Goal: Information Seeking & Learning: Learn about a topic

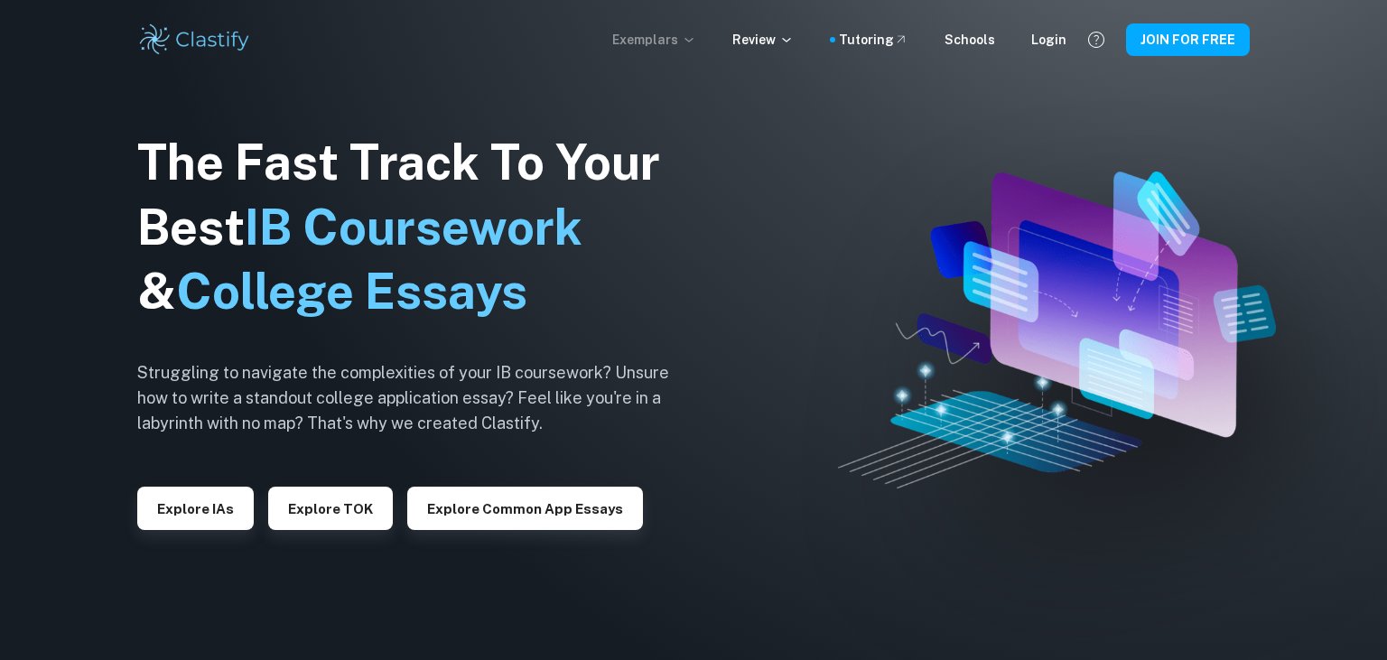
click at [663, 38] on p "Exemplars" at bounding box center [654, 40] width 84 height 20
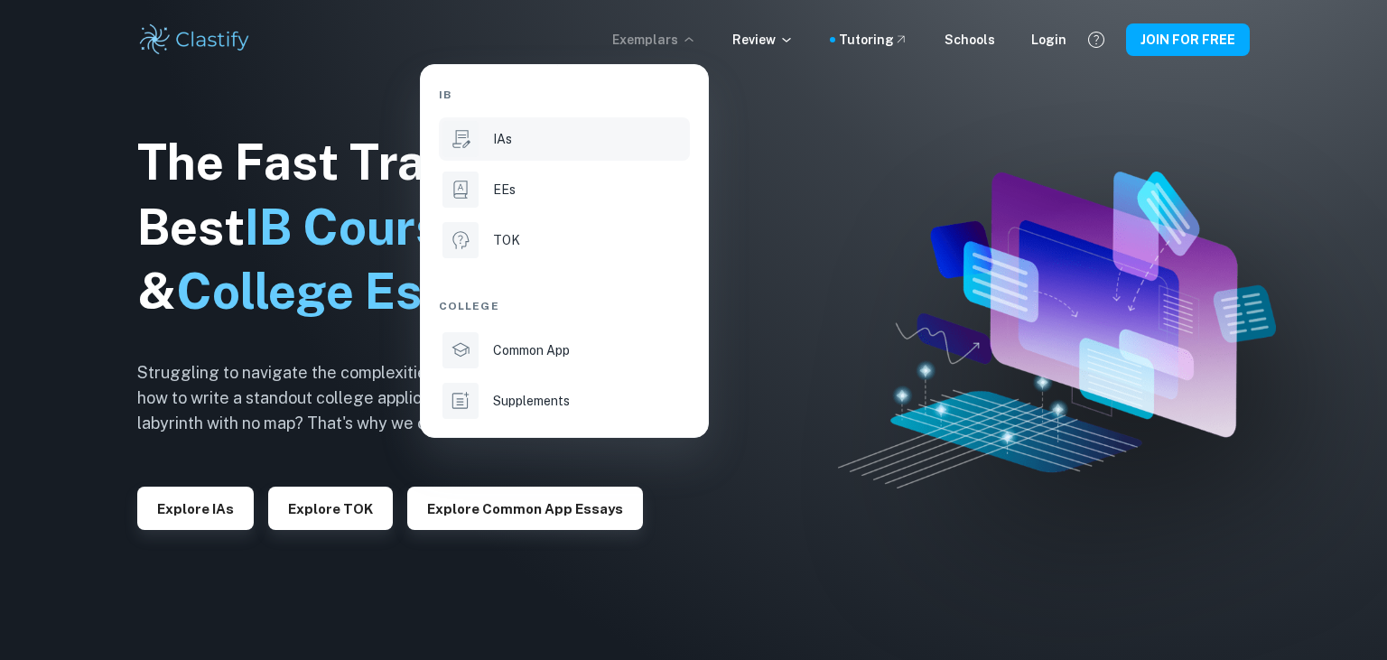
click at [497, 147] on p "IAs" at bounding box center [502, 139] width 19 height 20
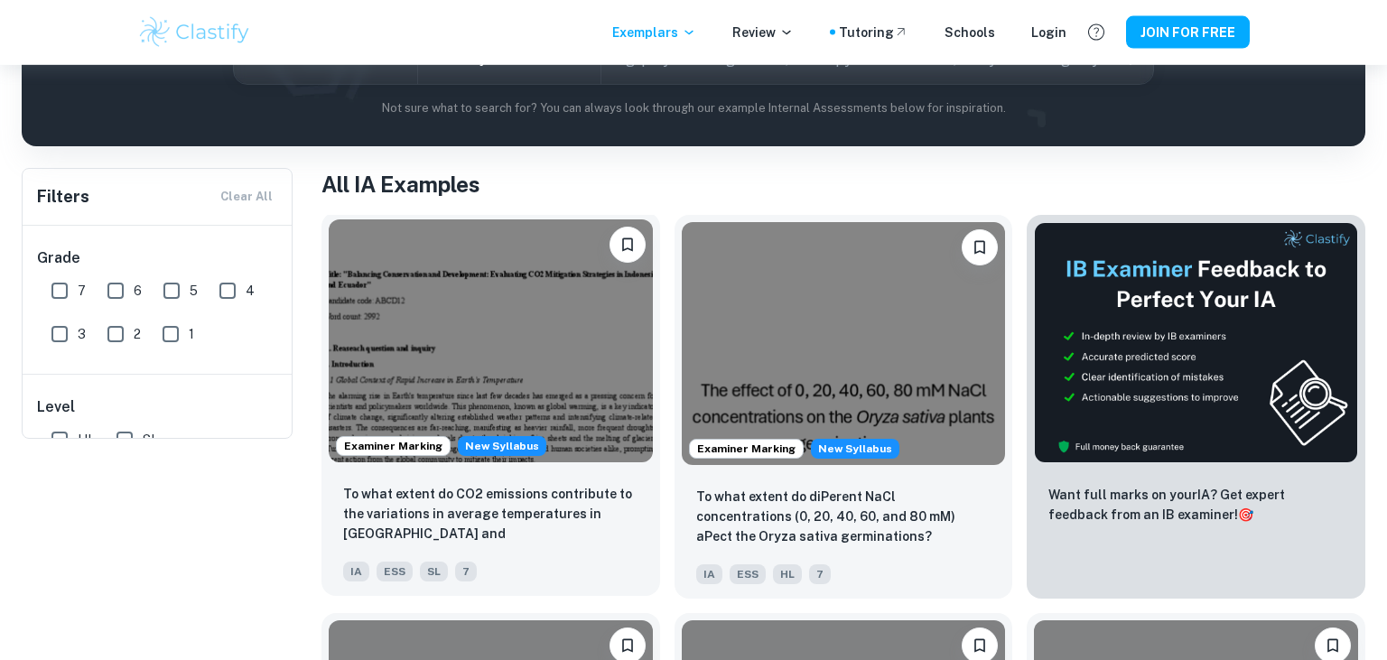
scroll to position [39, 0]
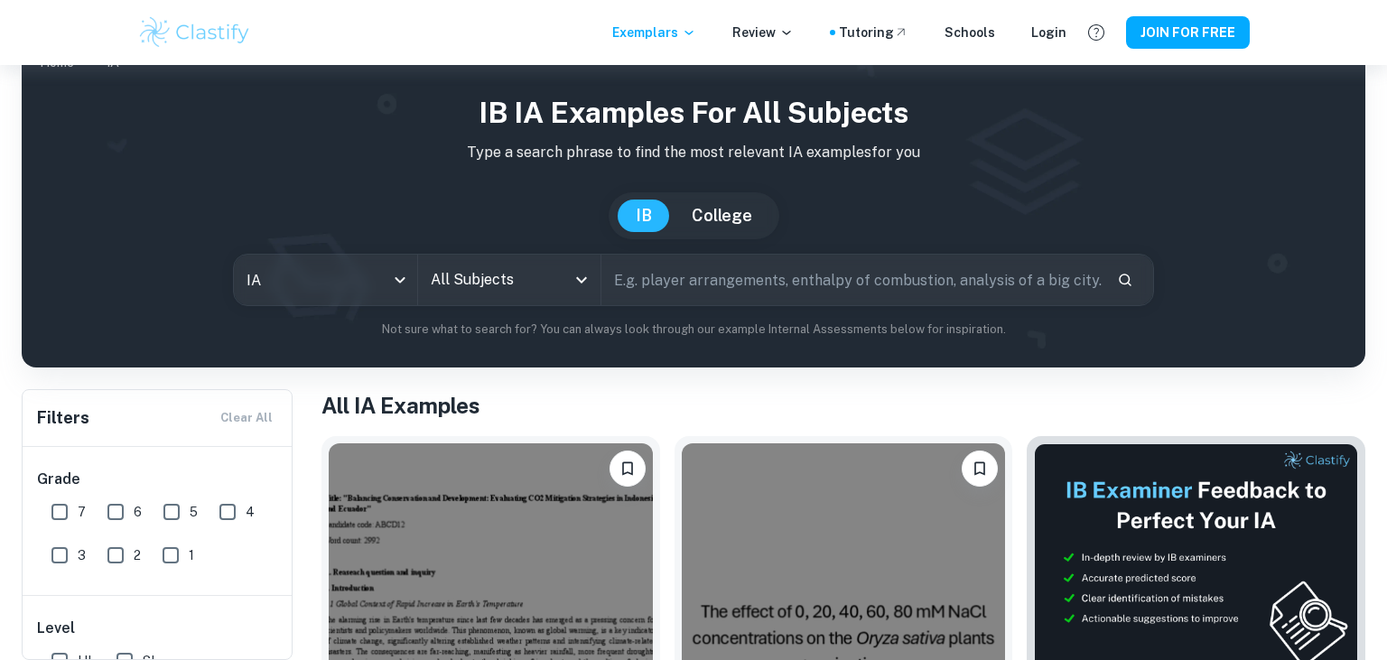
click at [488, 270] on input "All Subjects" at bounding box center [495, 280] width 139 height 34
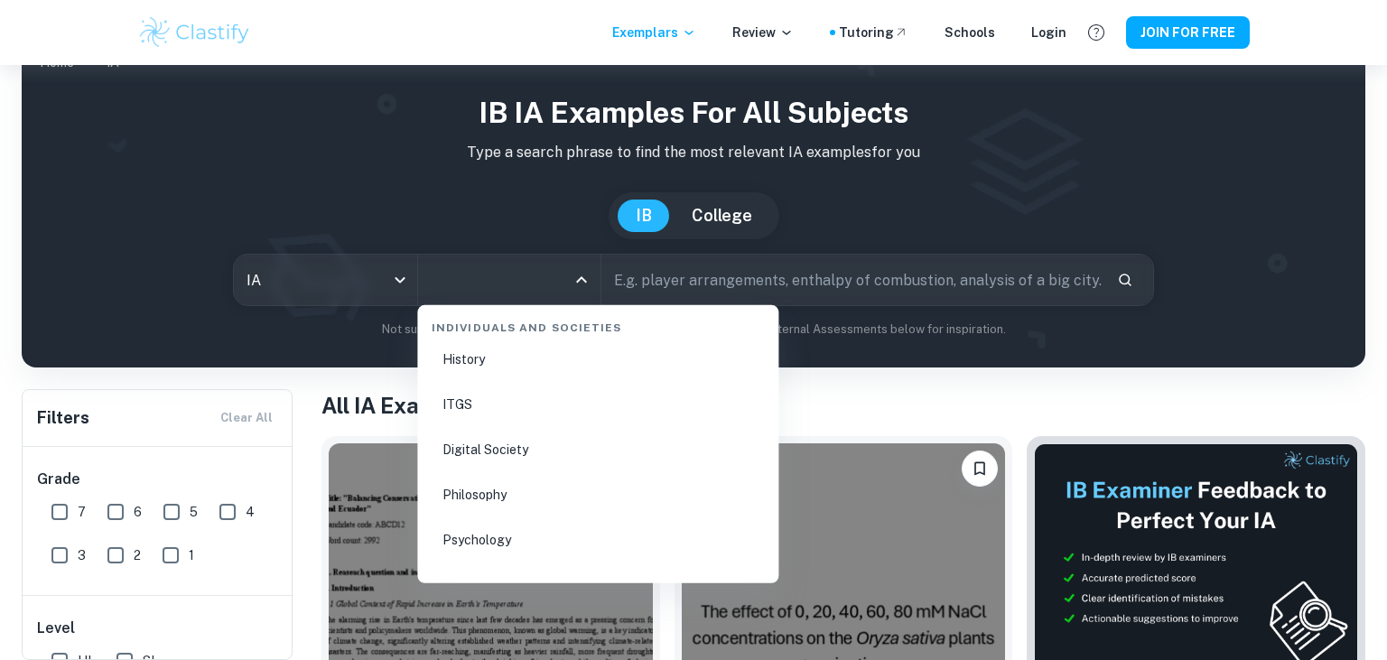
scroll to position [2402, 0]
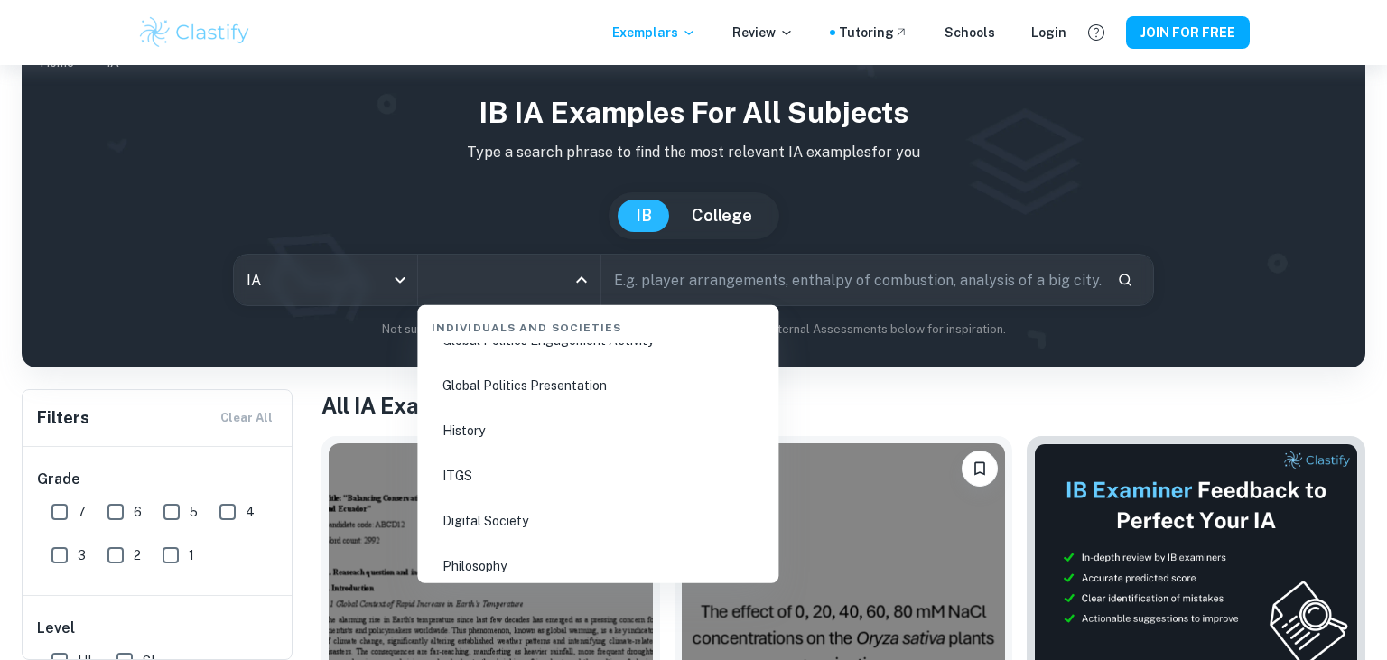
click at [465, 422] on li "History" at bounding box center [597, 431] width 347 height 42
type input "History"
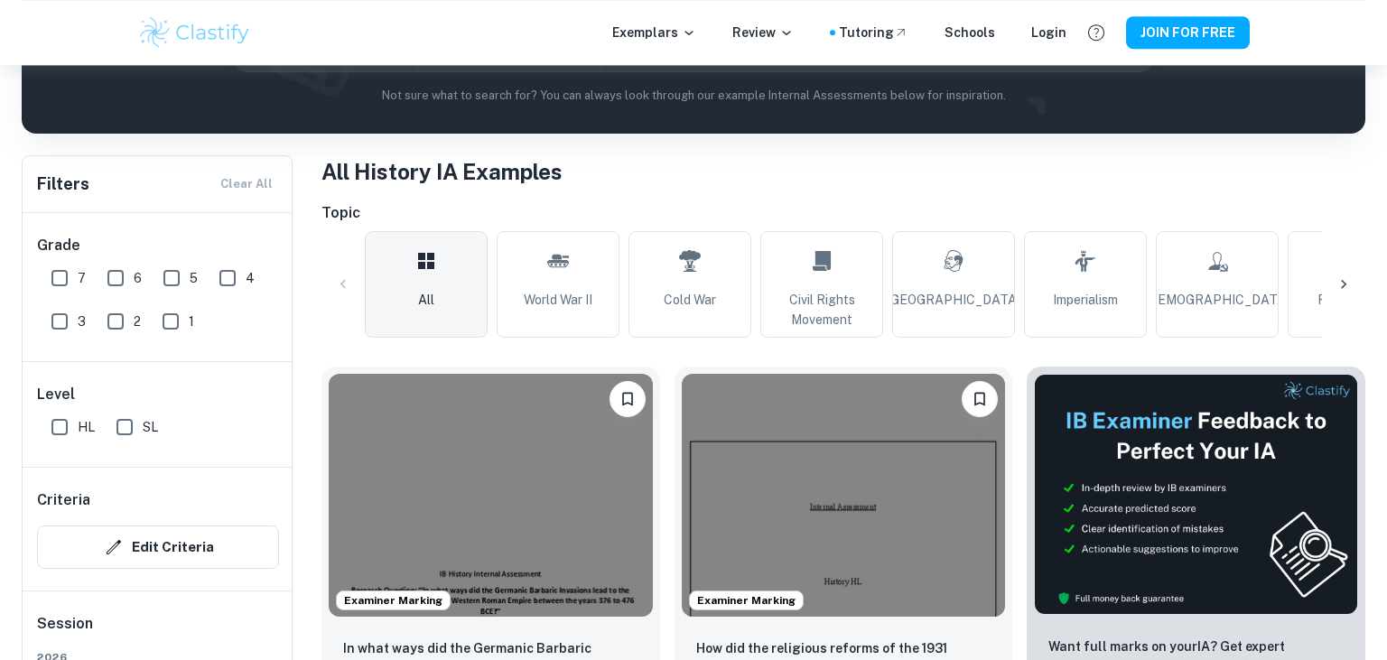
scroll to position [473, 0]
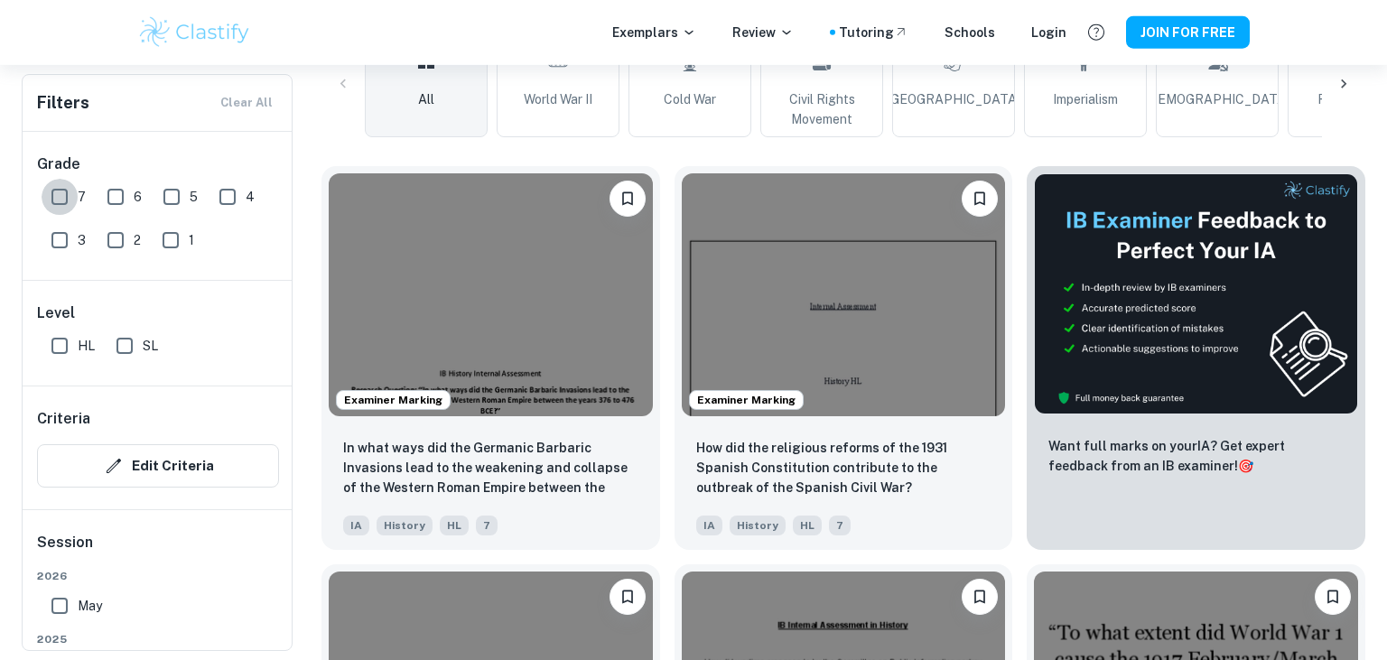
click at [51, 192] on input "7" at bounding box center [60, 197] width 36 height 36
checkbox input "true"
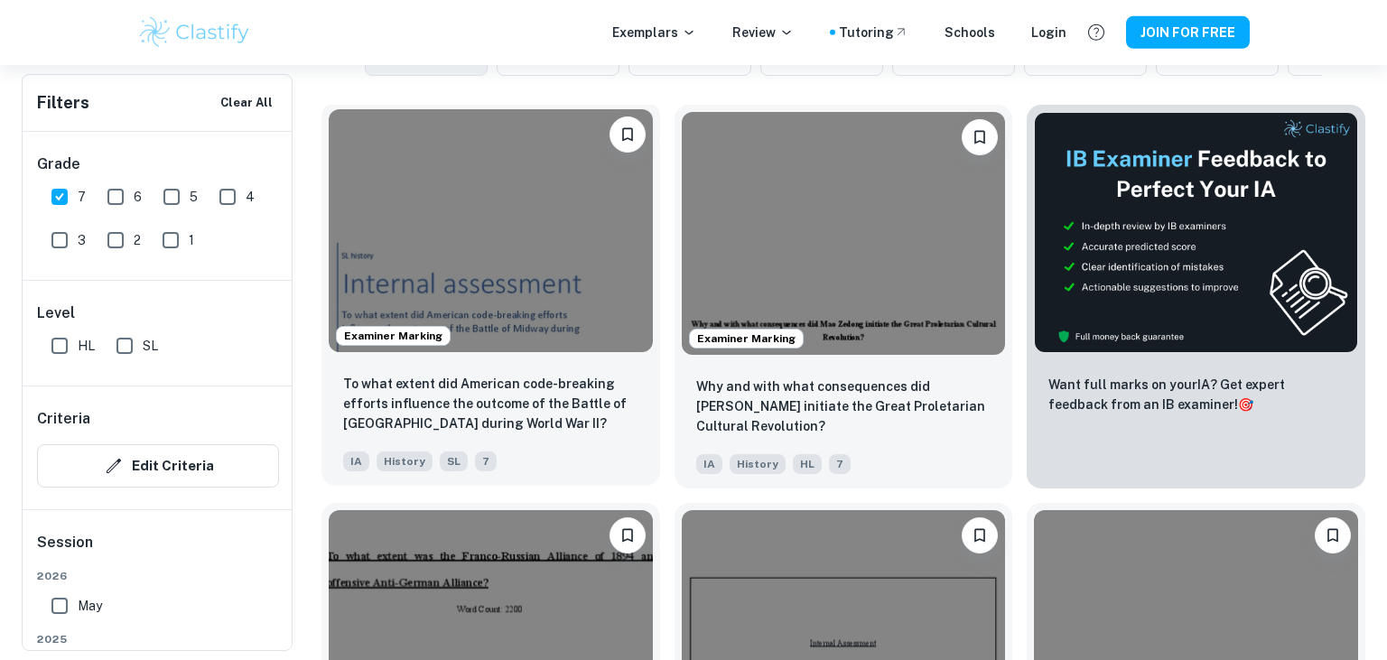
scroll to position [895, 0]
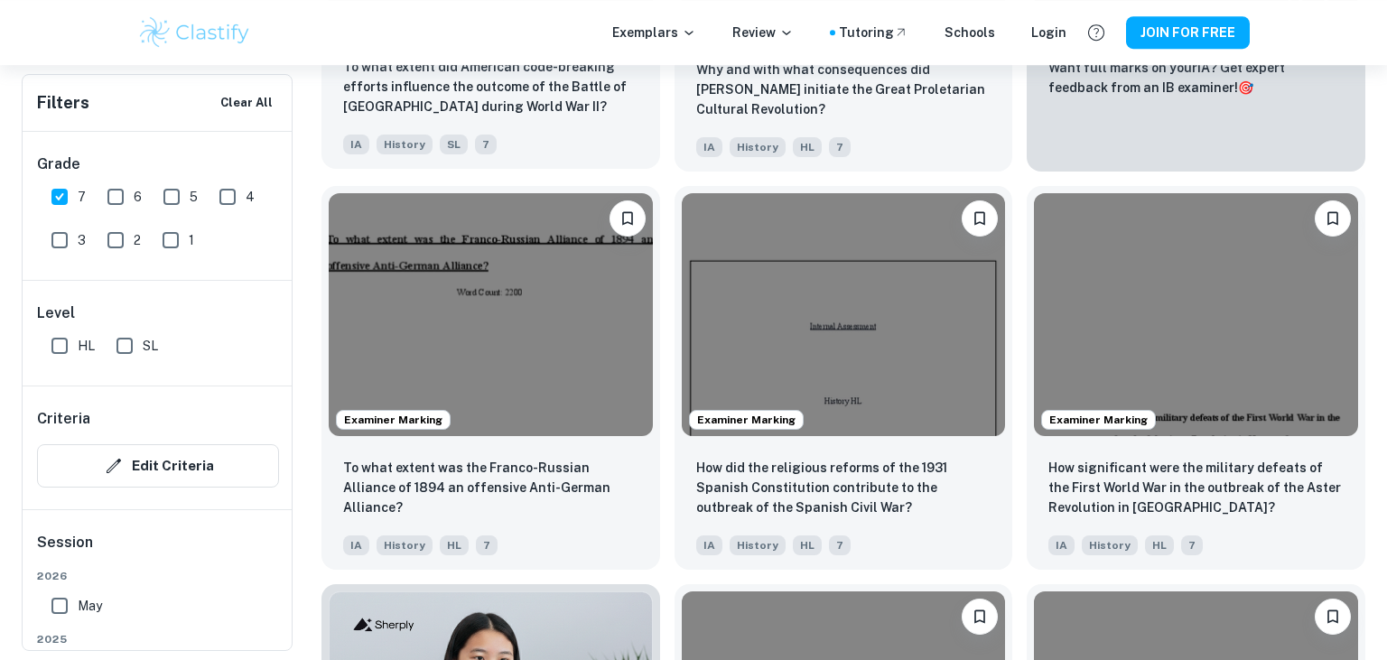
click at [396, 339] on img at bounding box center [491, 314] width 324 height 243
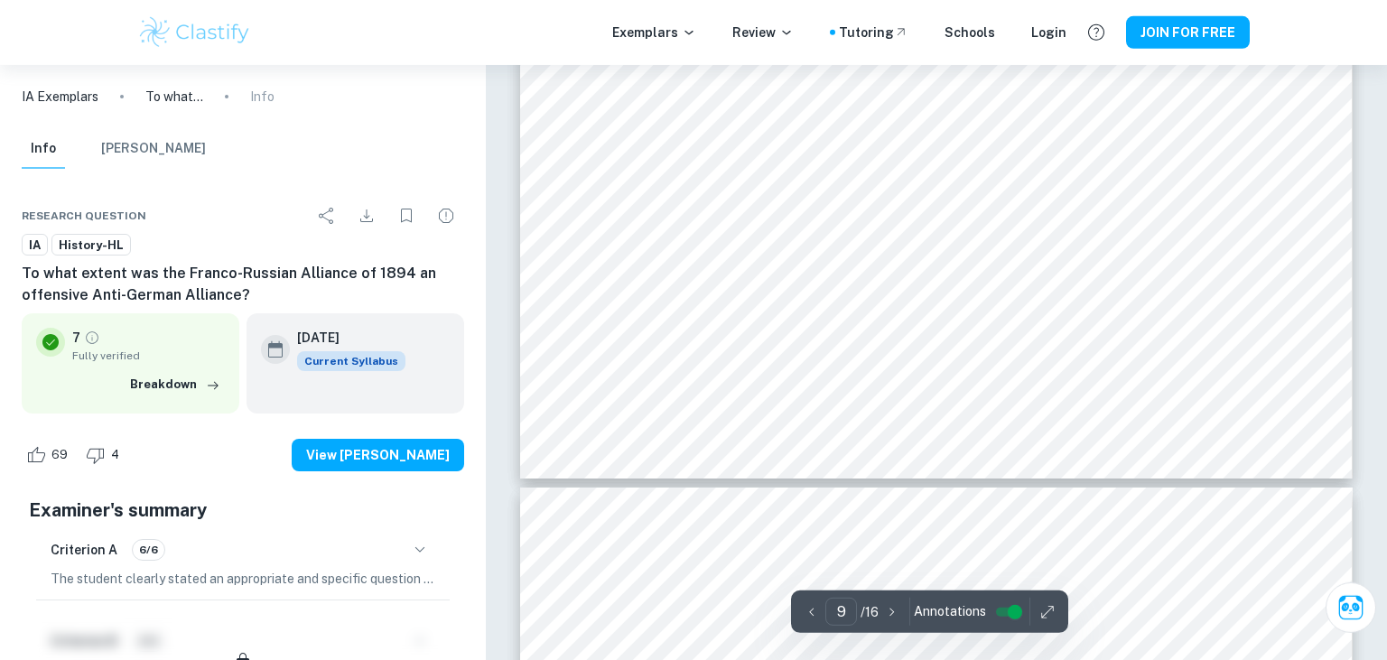
scroll to position [10651, 0]
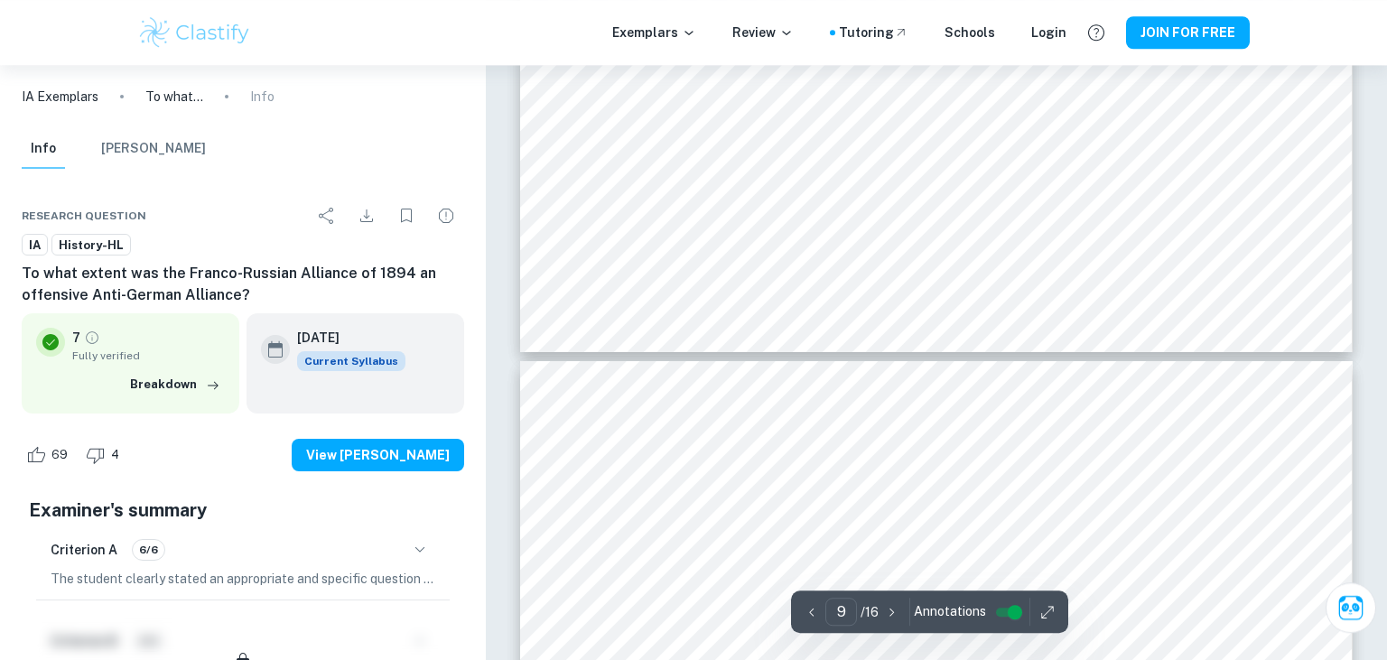
type input "10"
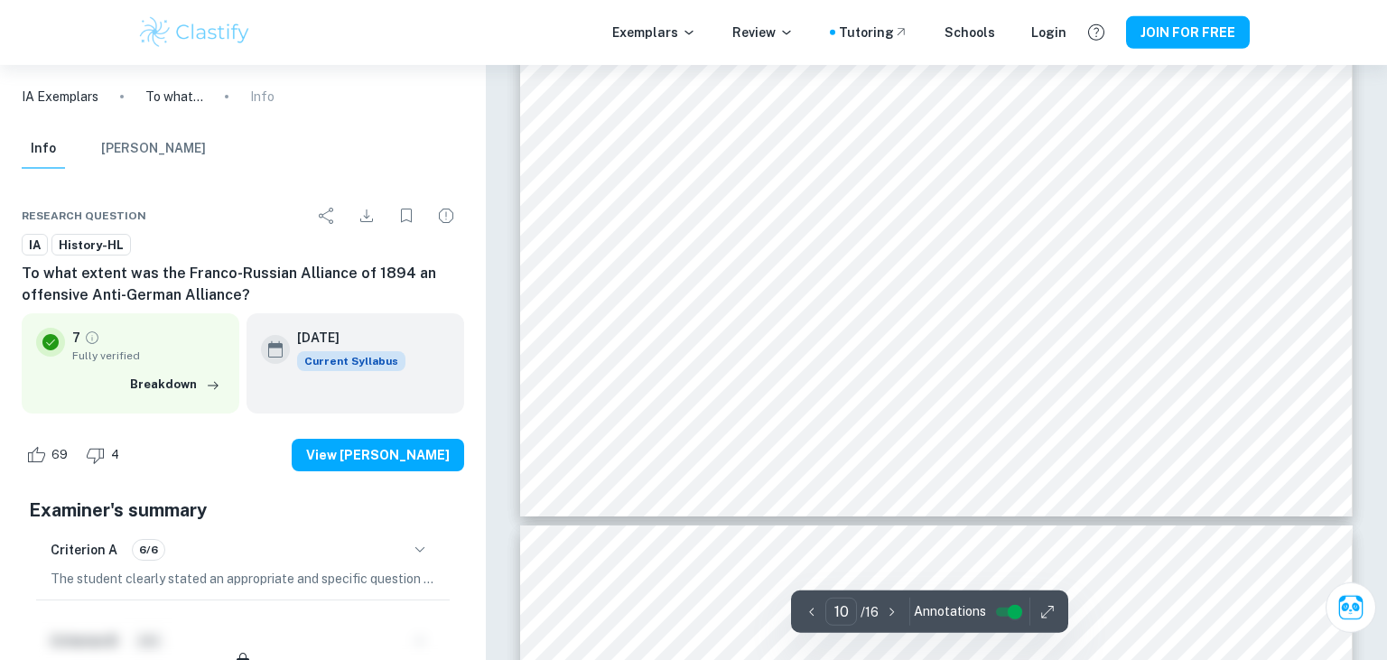
scroll to position [11797, 0]
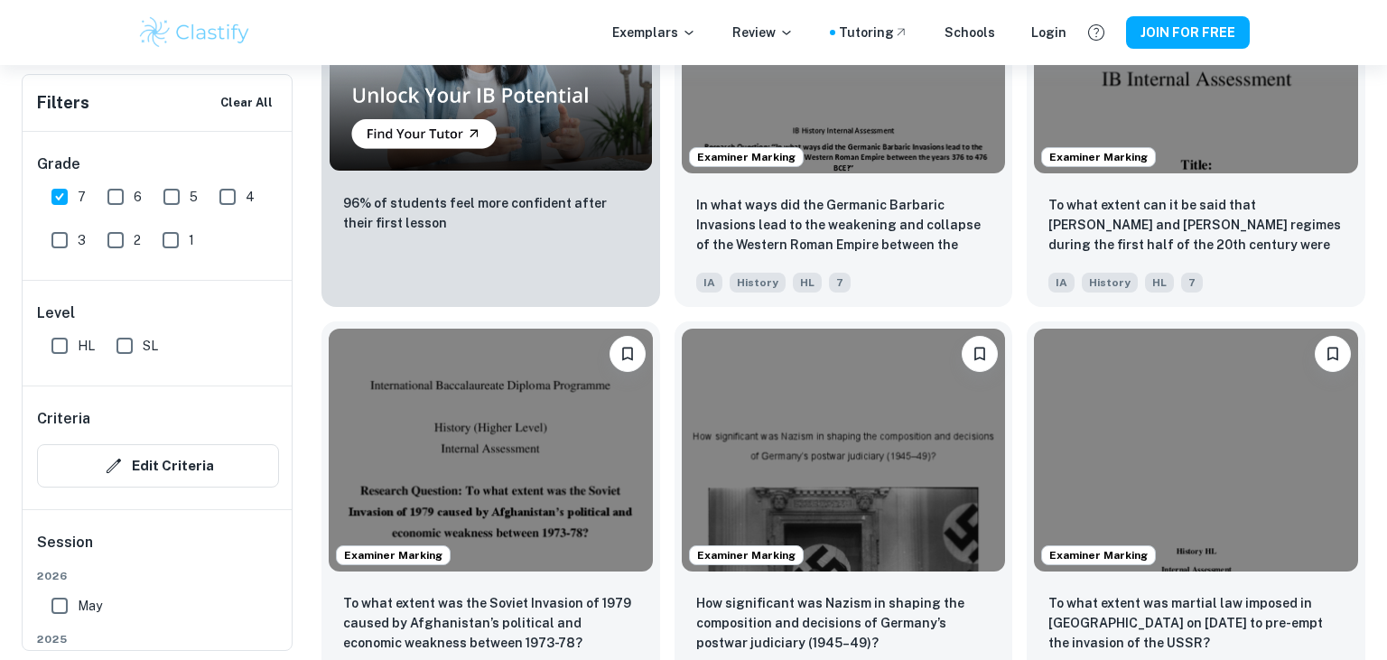
scroll to position [1556, 0]
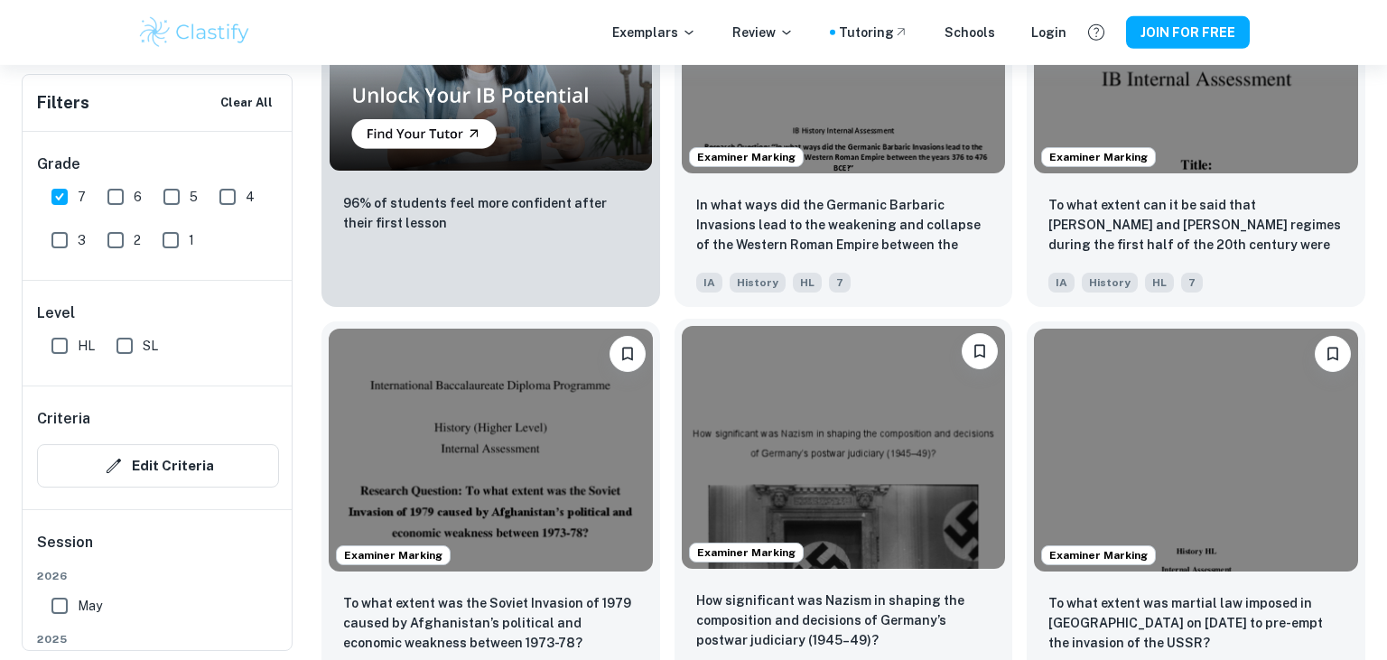
click at [718, 454] on img at bounding box center [844, 447] width 324 height 243
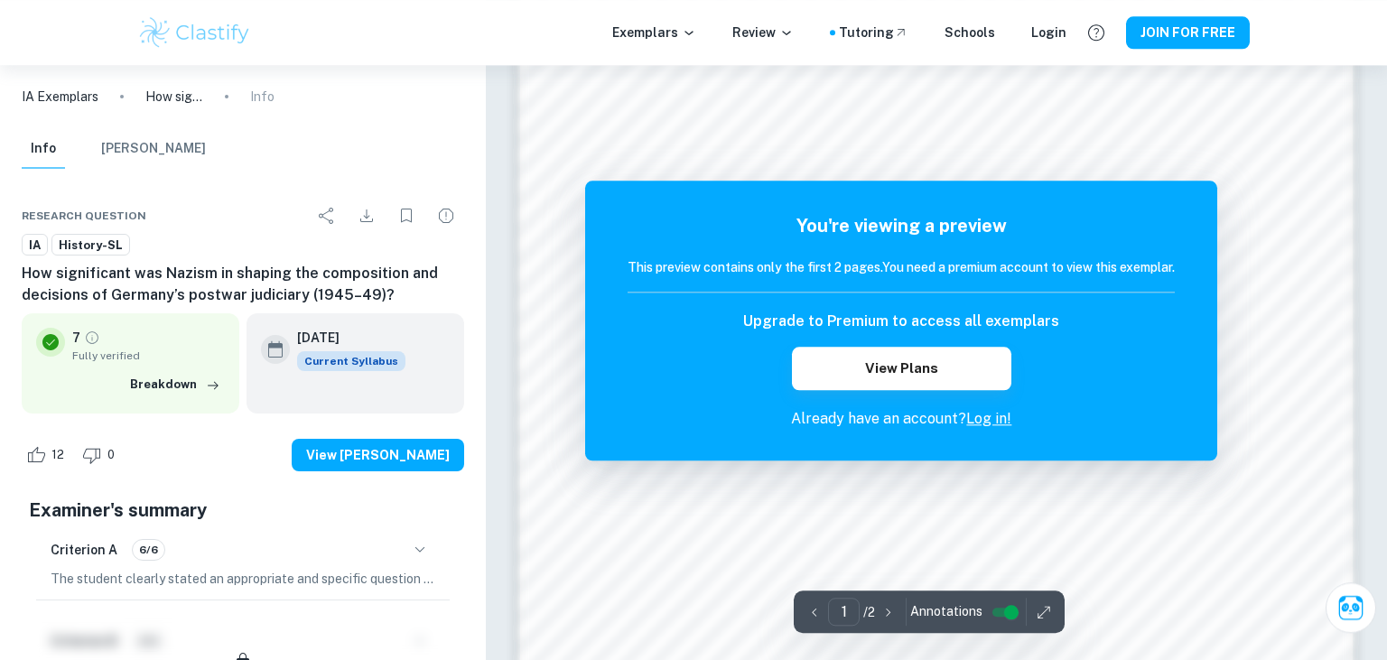
scroll to position [1585, 0]
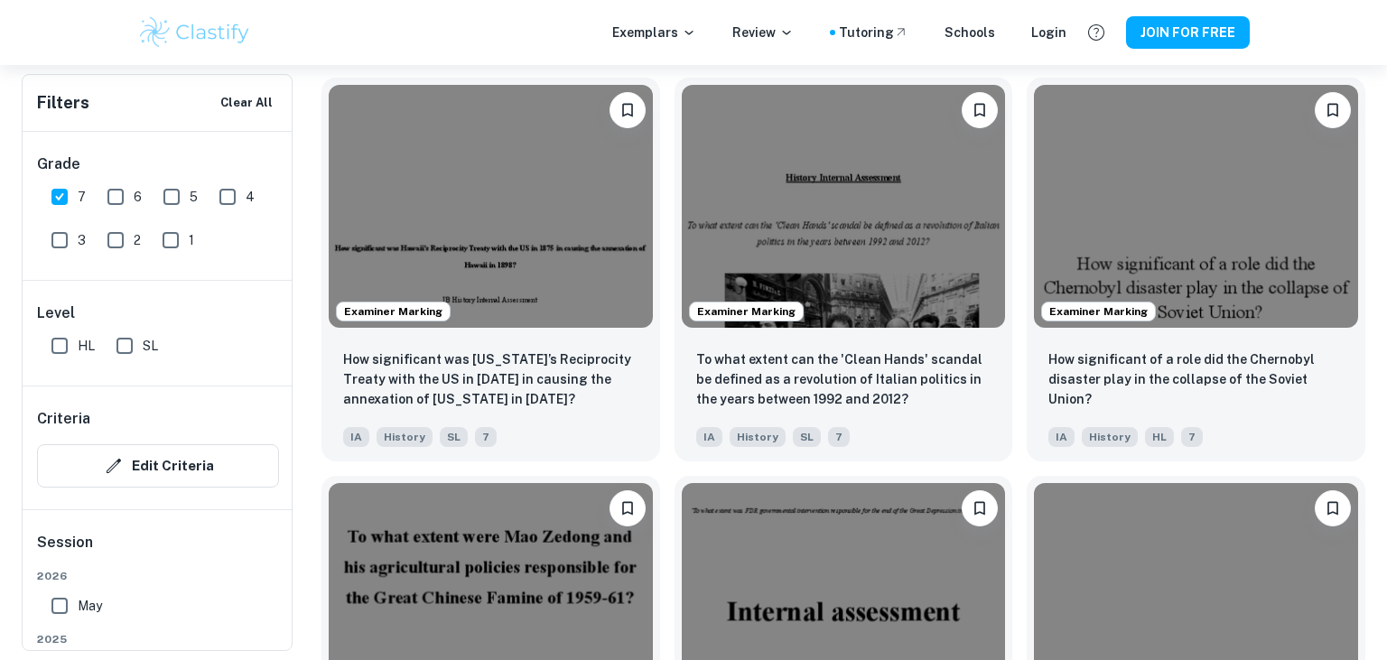
scroll to position [2201, 0]
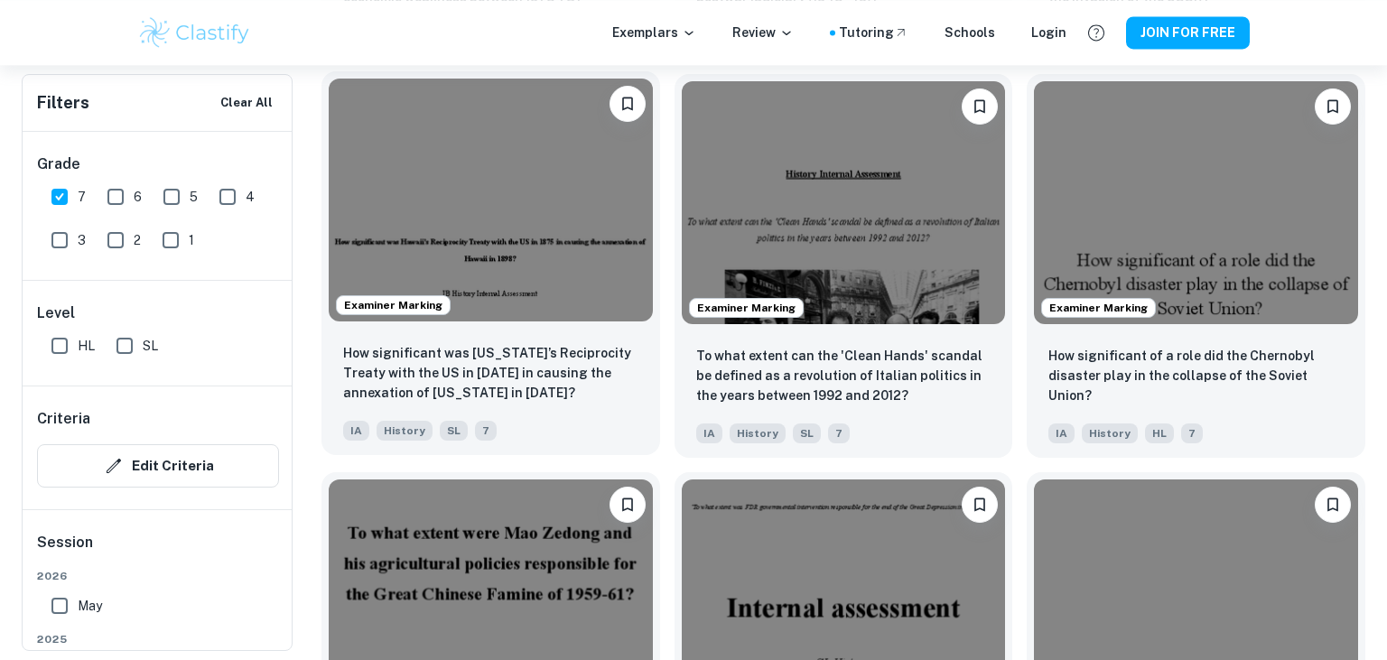
click at [493, 287] on img at bounding box center [491, 200] width 324 height 243
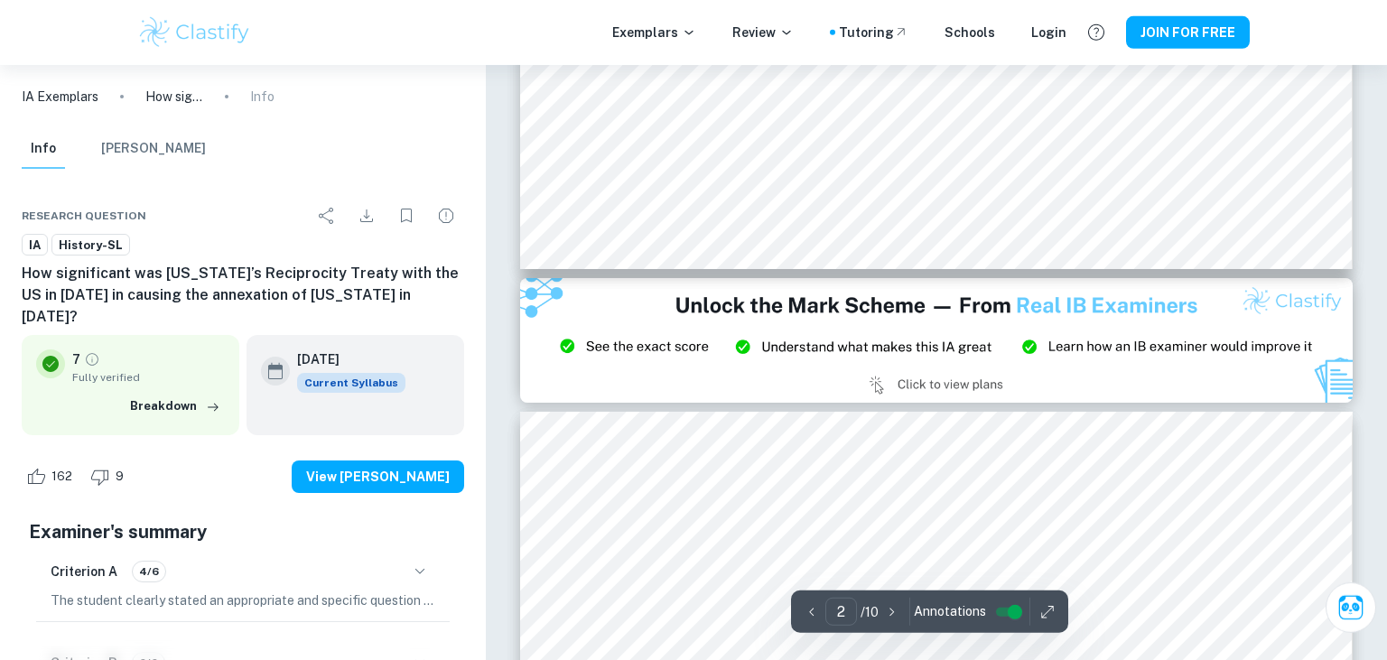
scroll to position [2307, 0]
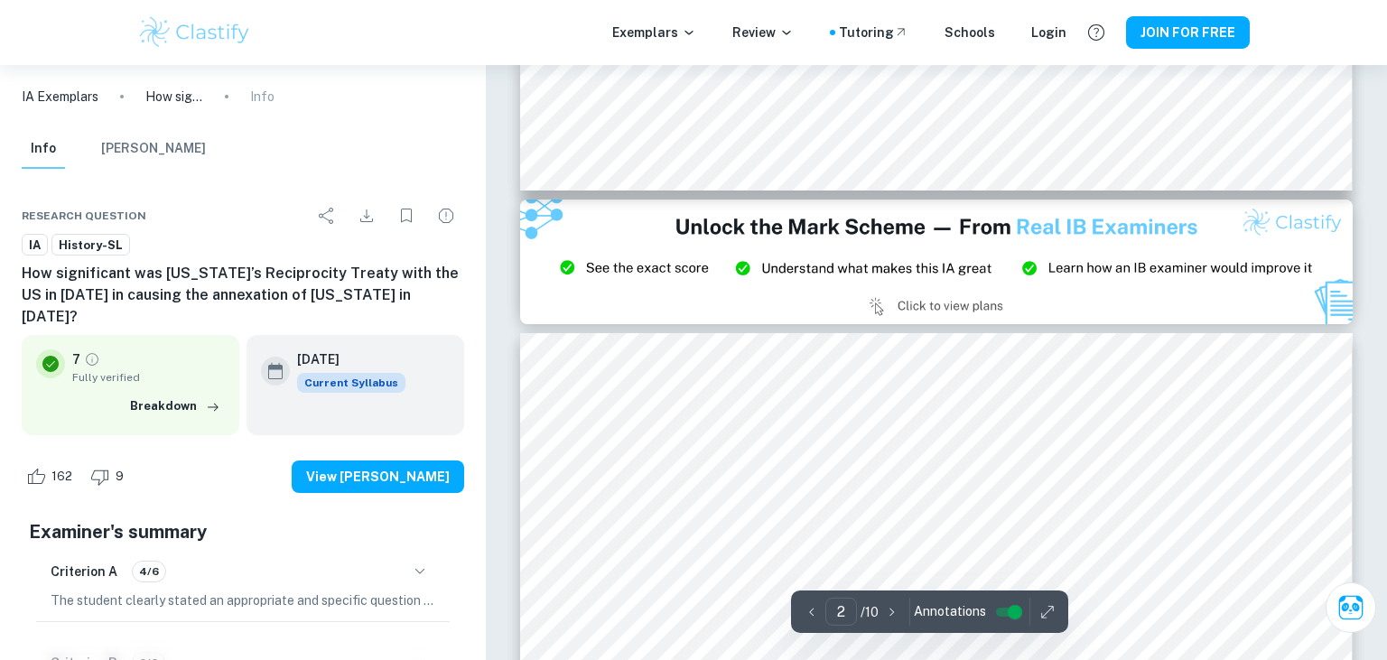
type input "3"
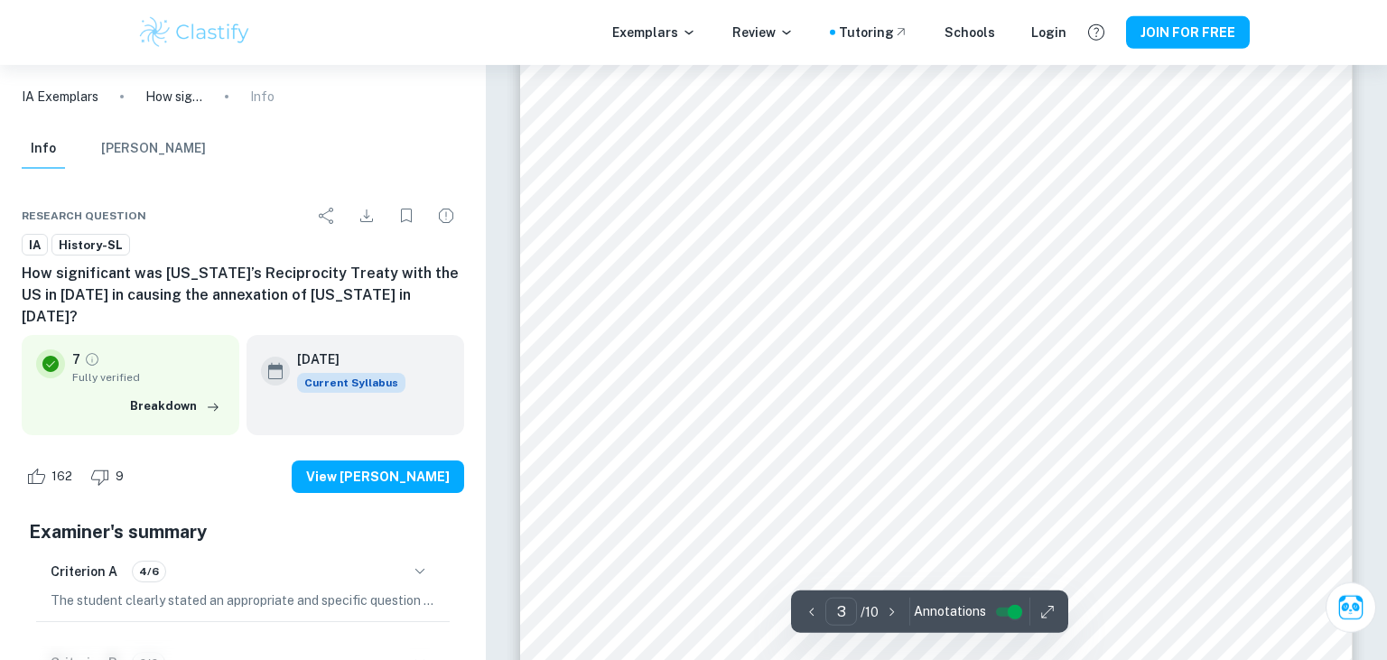
scroll to position [2871, 0]
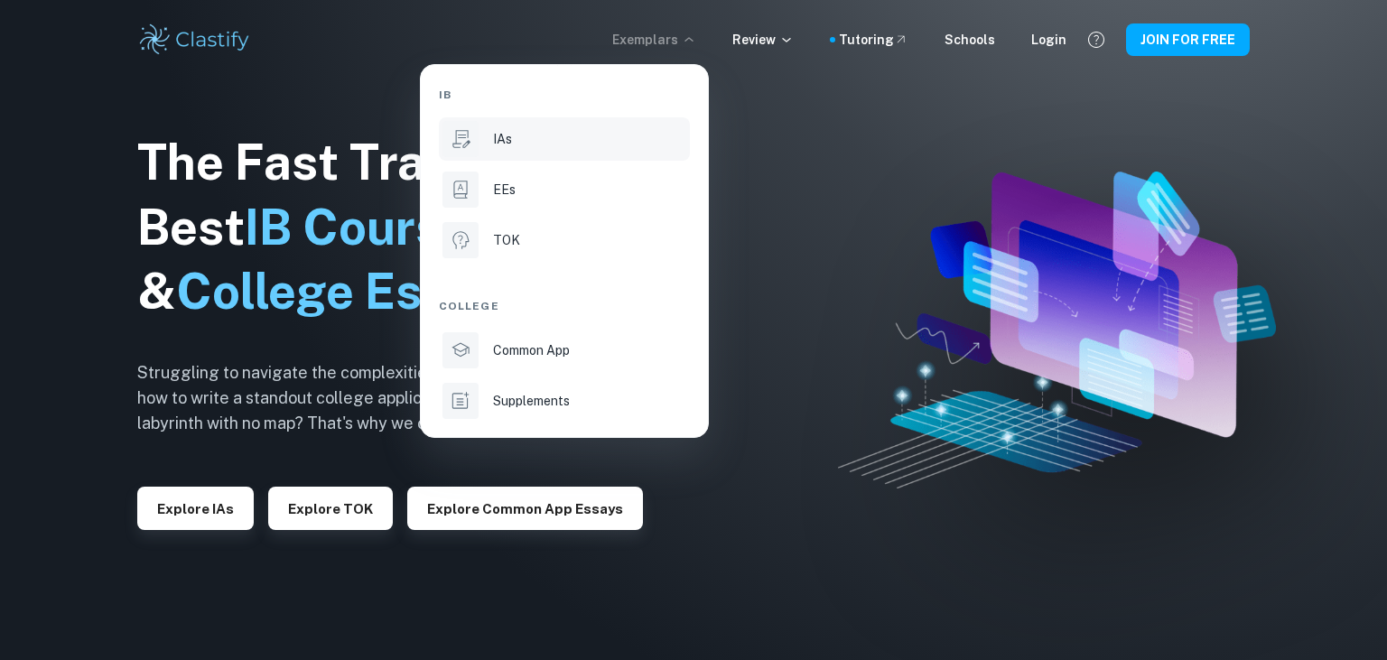
click at [514, 152] on li "IAs" at bounding box center [564, 138] width 251 height 43
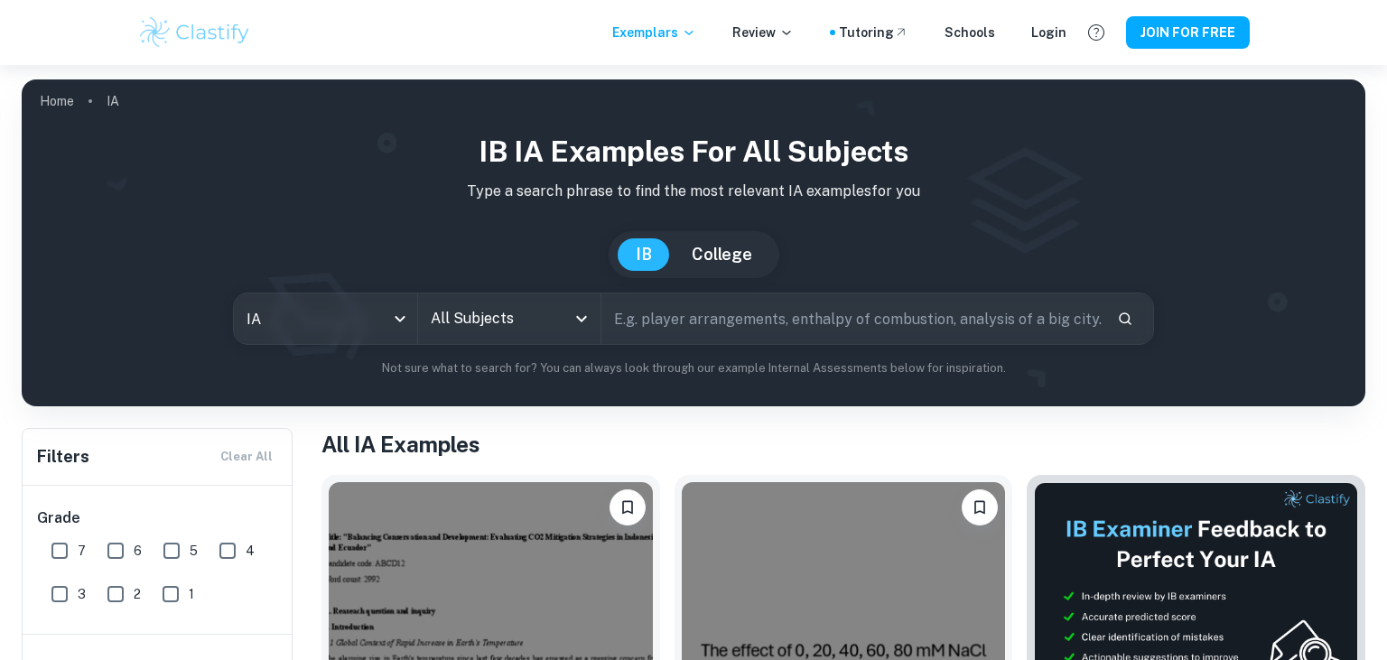
click at [476, 319] on input "All Subjects" at bounding box center [495, 319] width 139 height 34
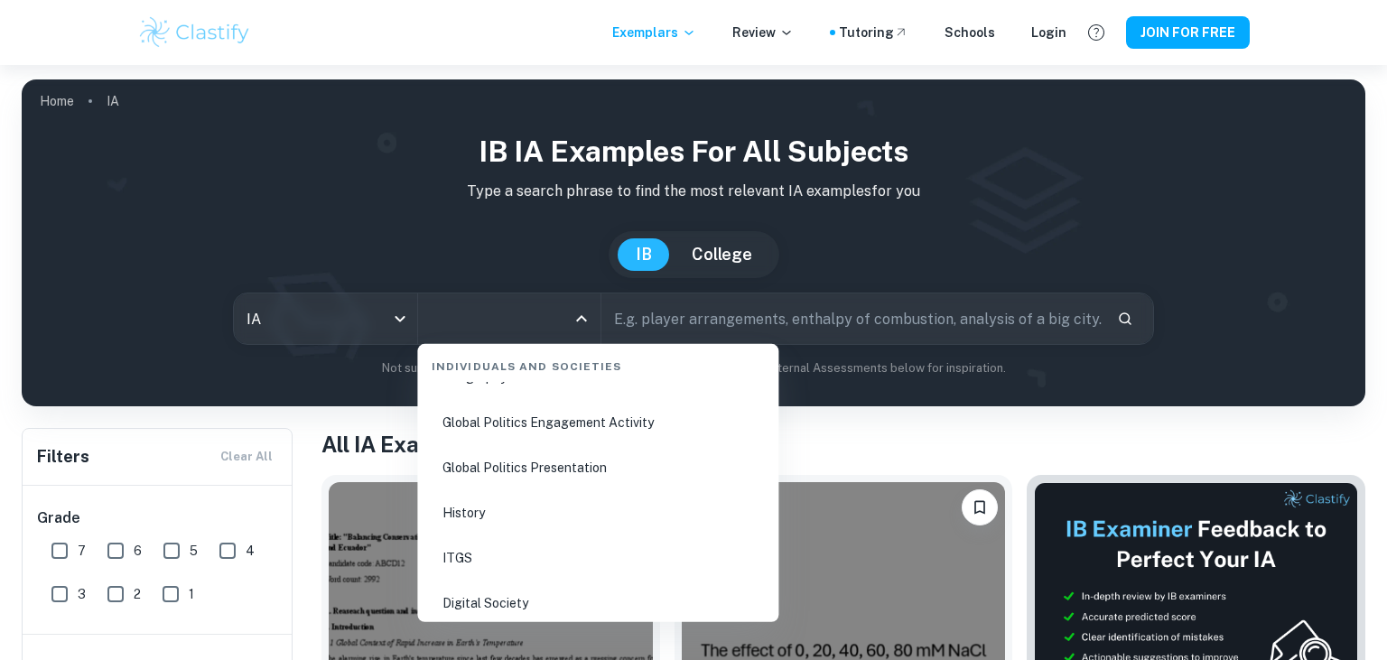
scroll to position [2338, 0]
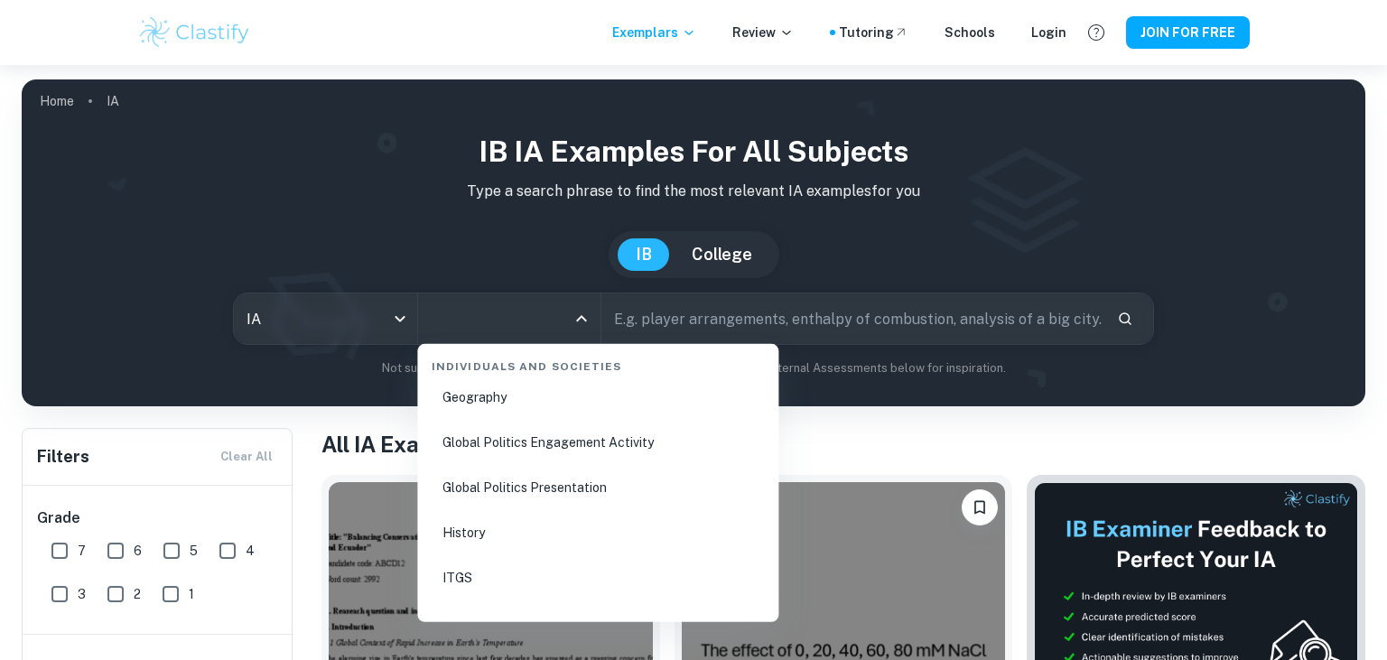
click at [516, 544] on li "History" at bounding box center [597, 533] width 347 height 42
type input "History"
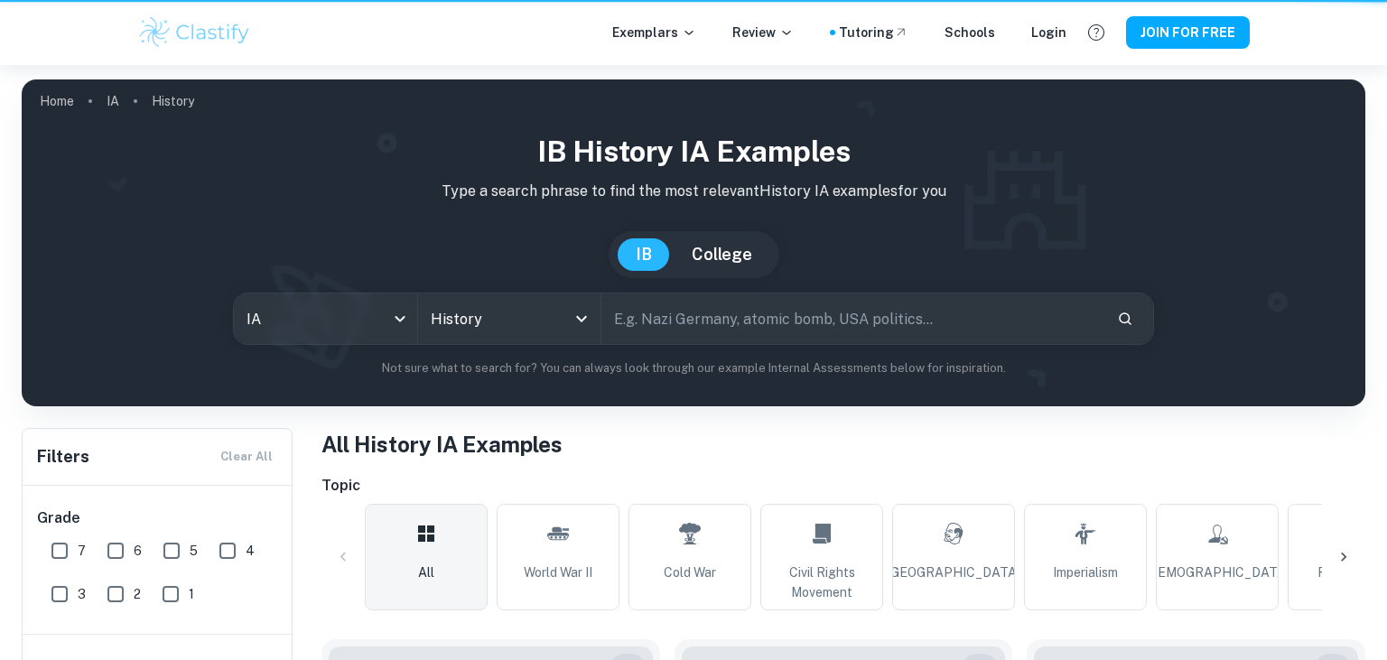
click at [727, 327] on input "text" at bounding box center [851, 318] width 500 height 51
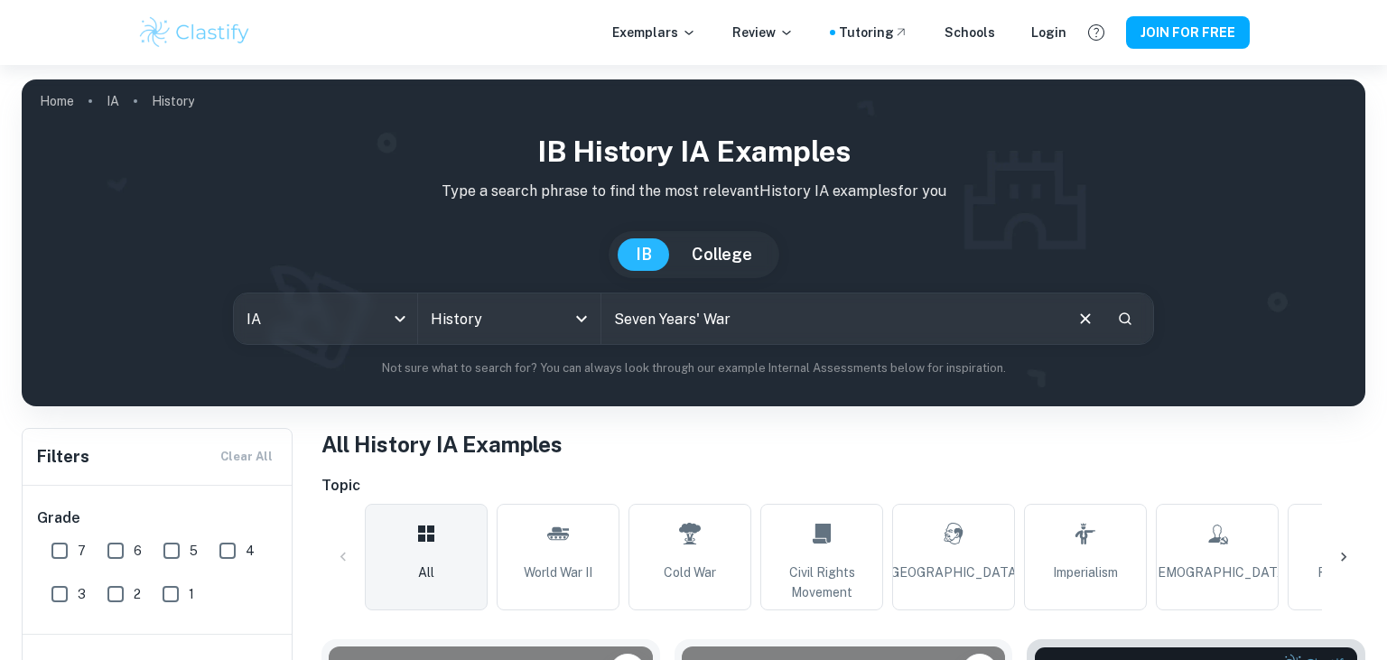
type input "Seven Years' War"
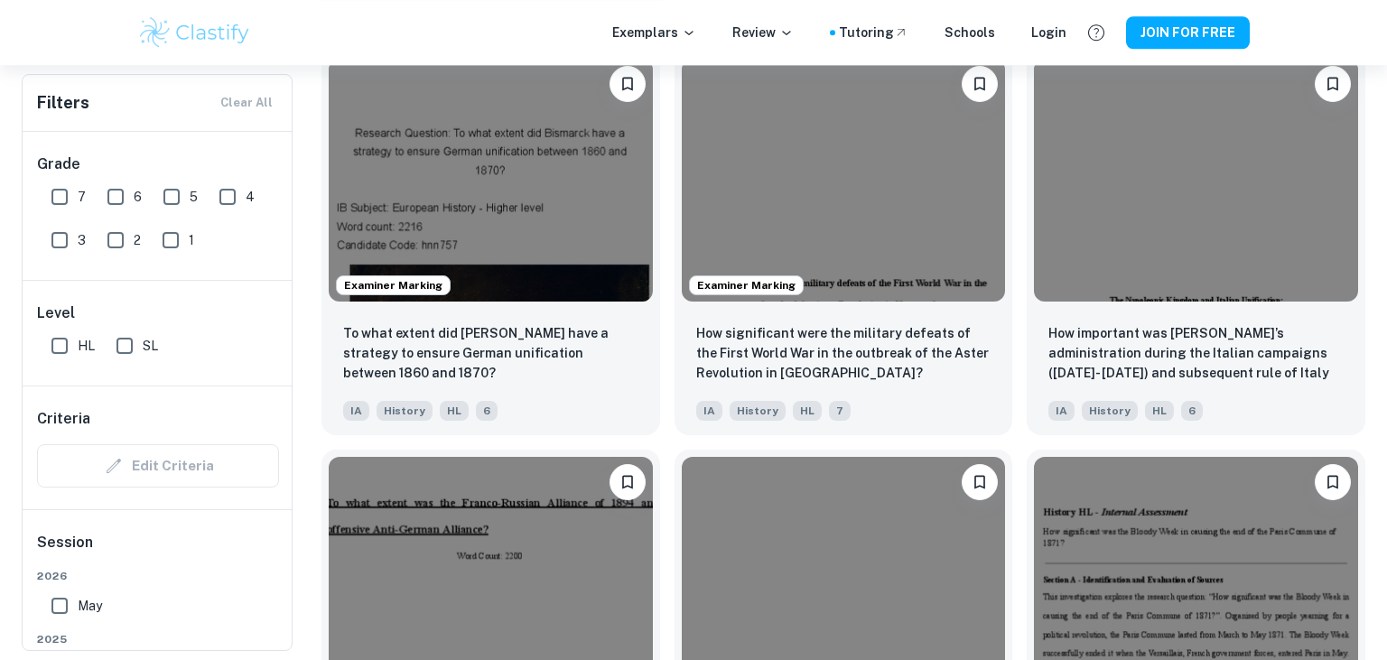
scroll to position [1781, 0]
